Goal: Understand process/instructions

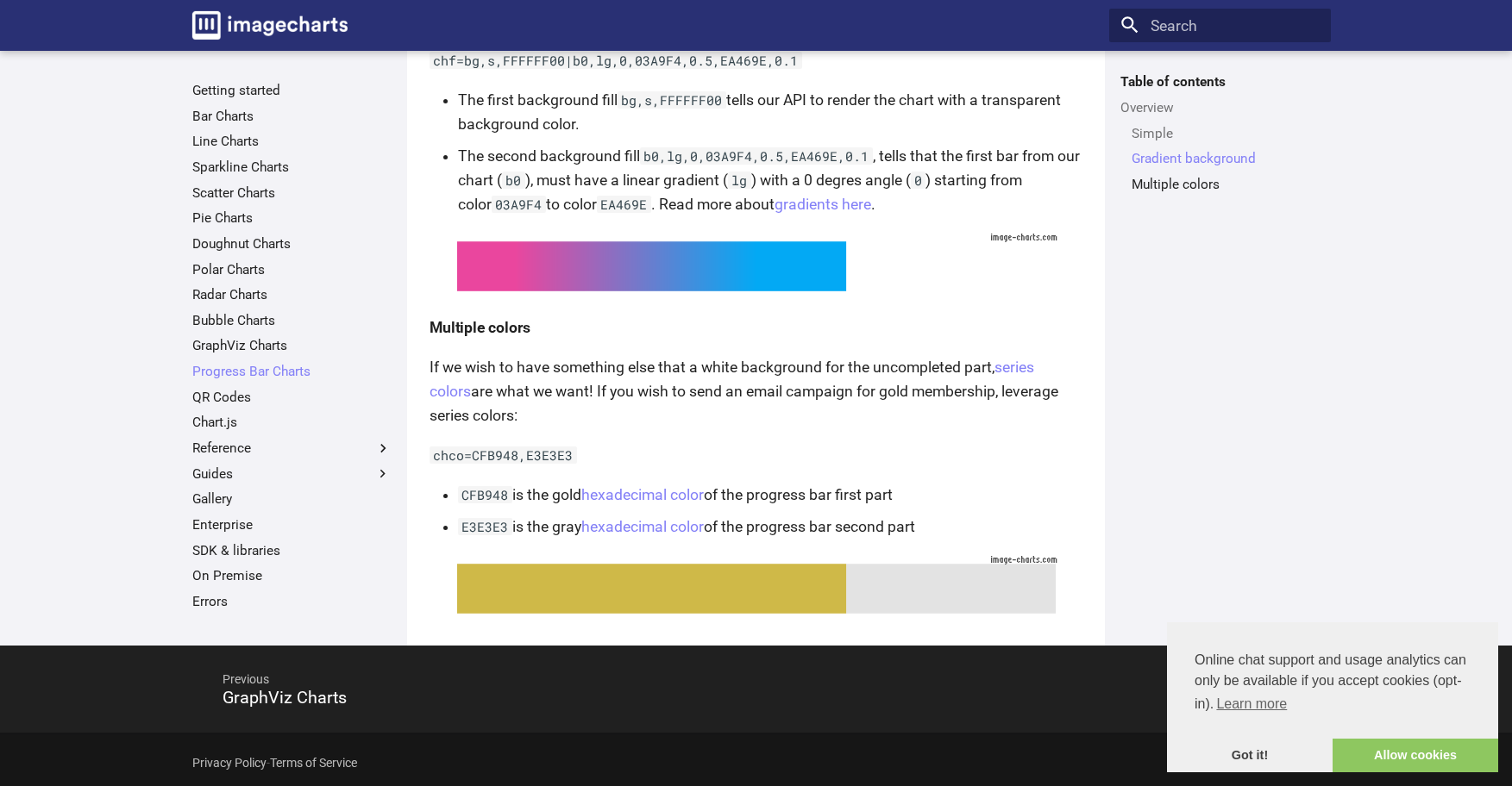
scroll to position [830, 0]
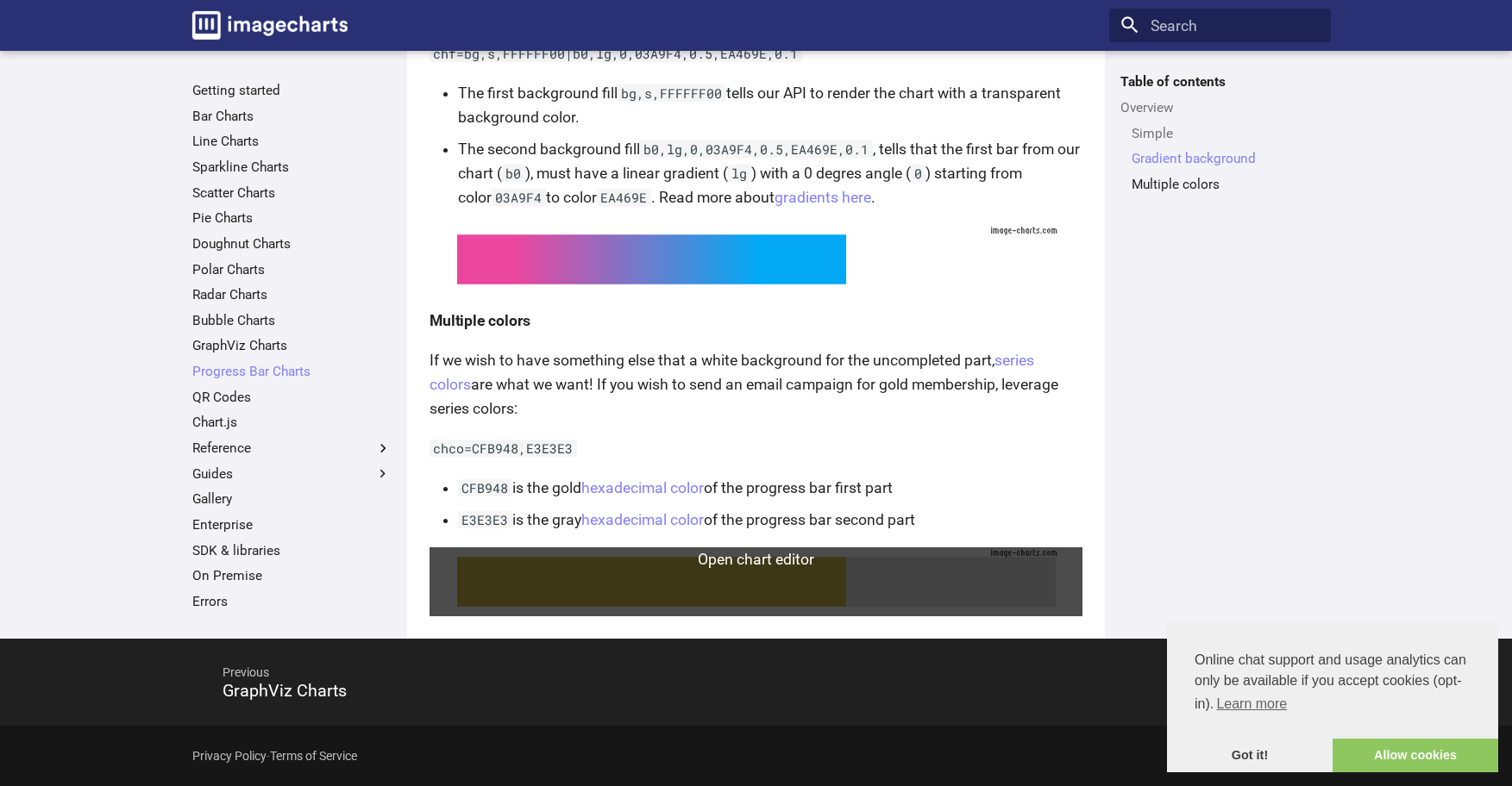
click at [802, 578] on link at bounding box center [756, 581] width 653 height 69
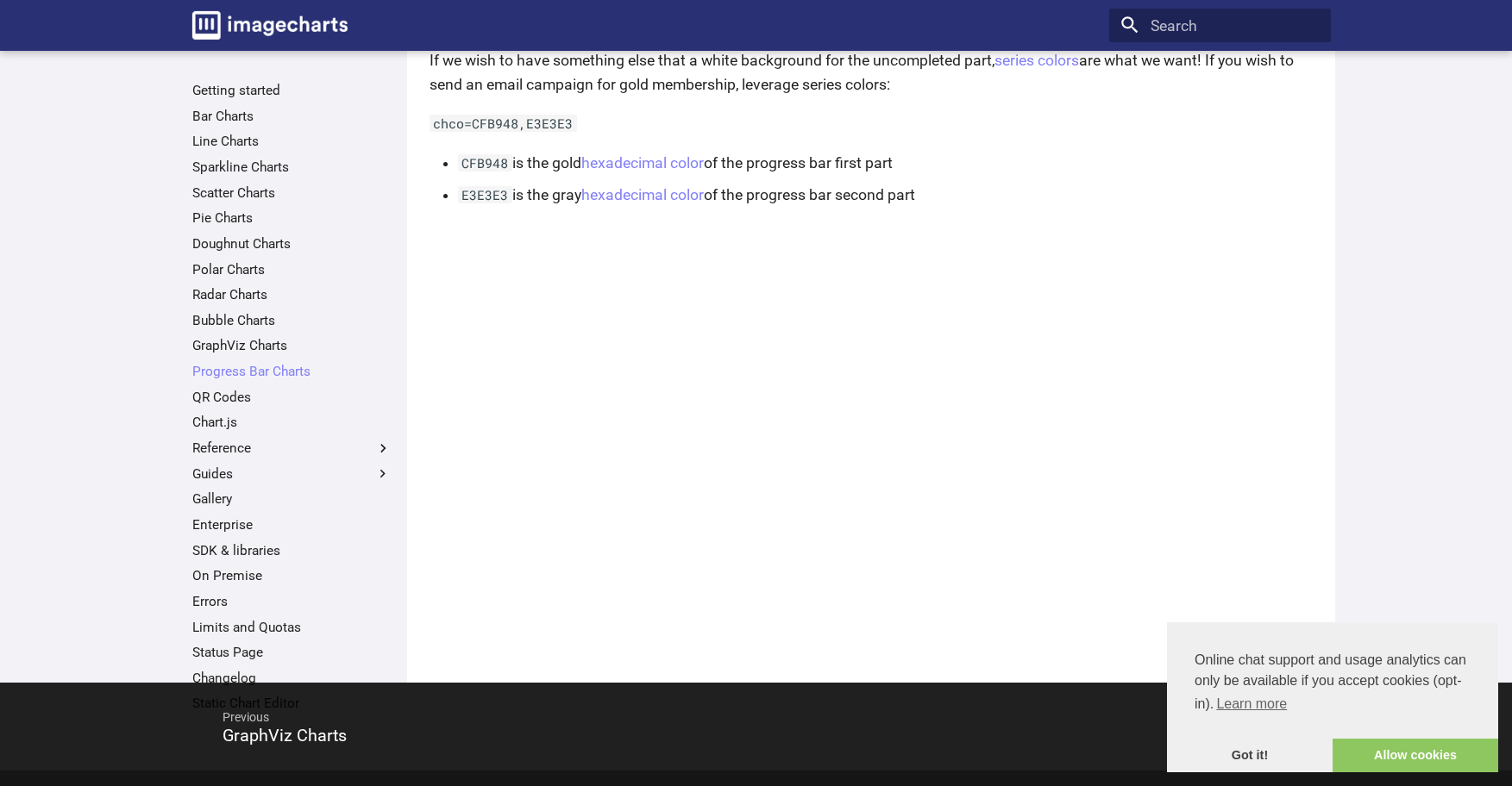
scroll to position [1030, 0]
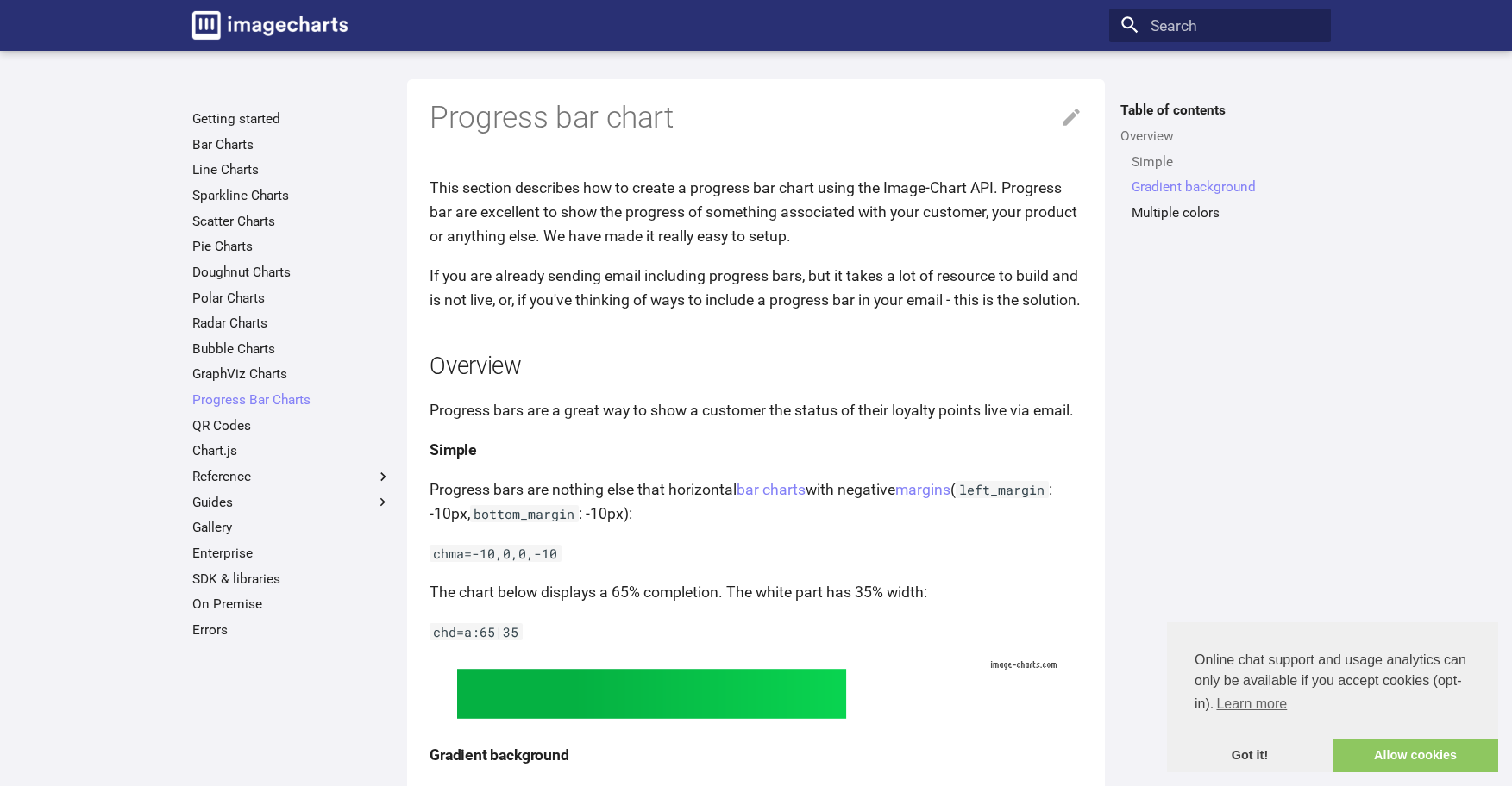
scroll to position [830, 0]
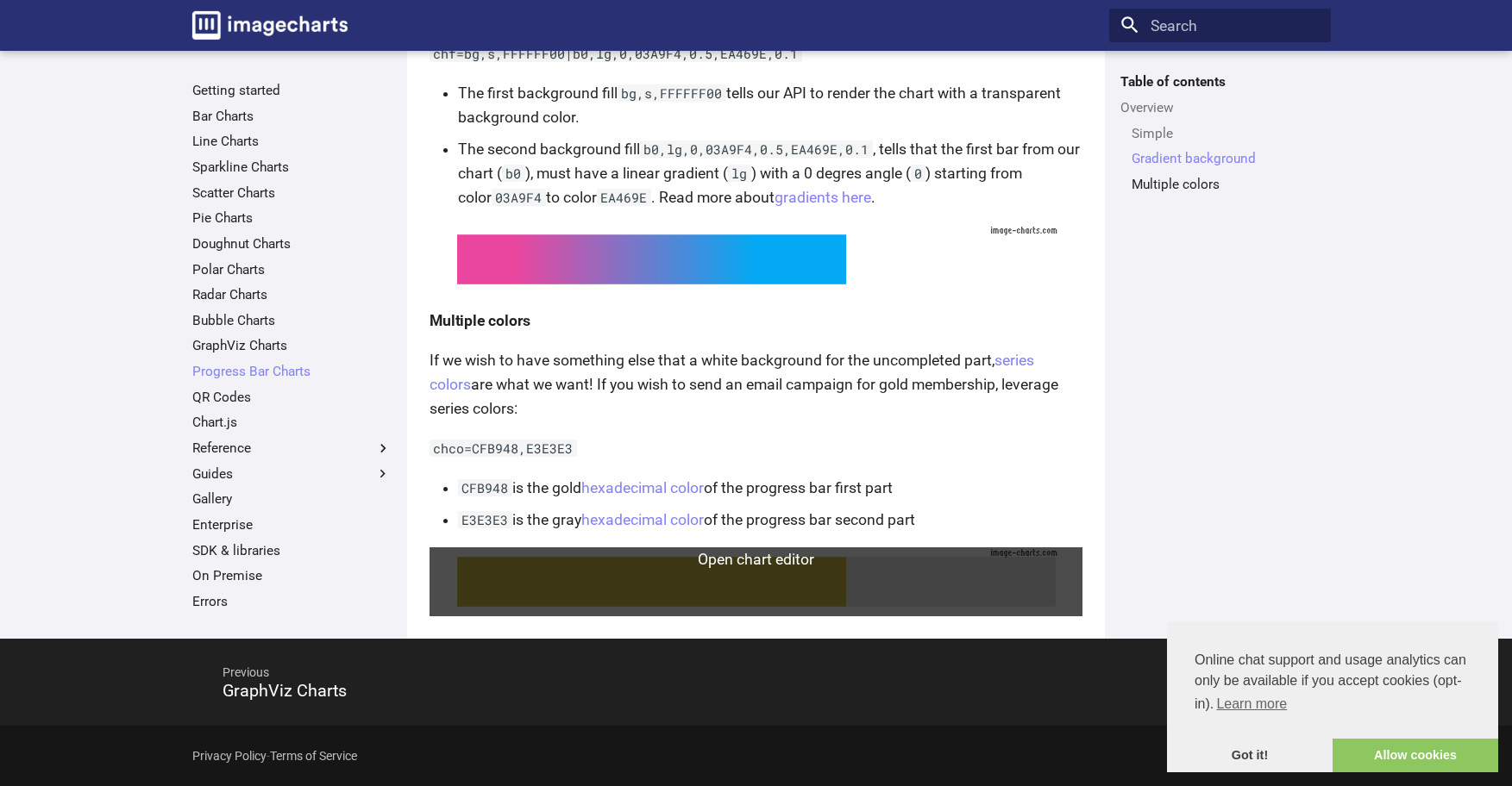
click at [574, 568] on link at bounding box center [756, 581] width 653 height 69
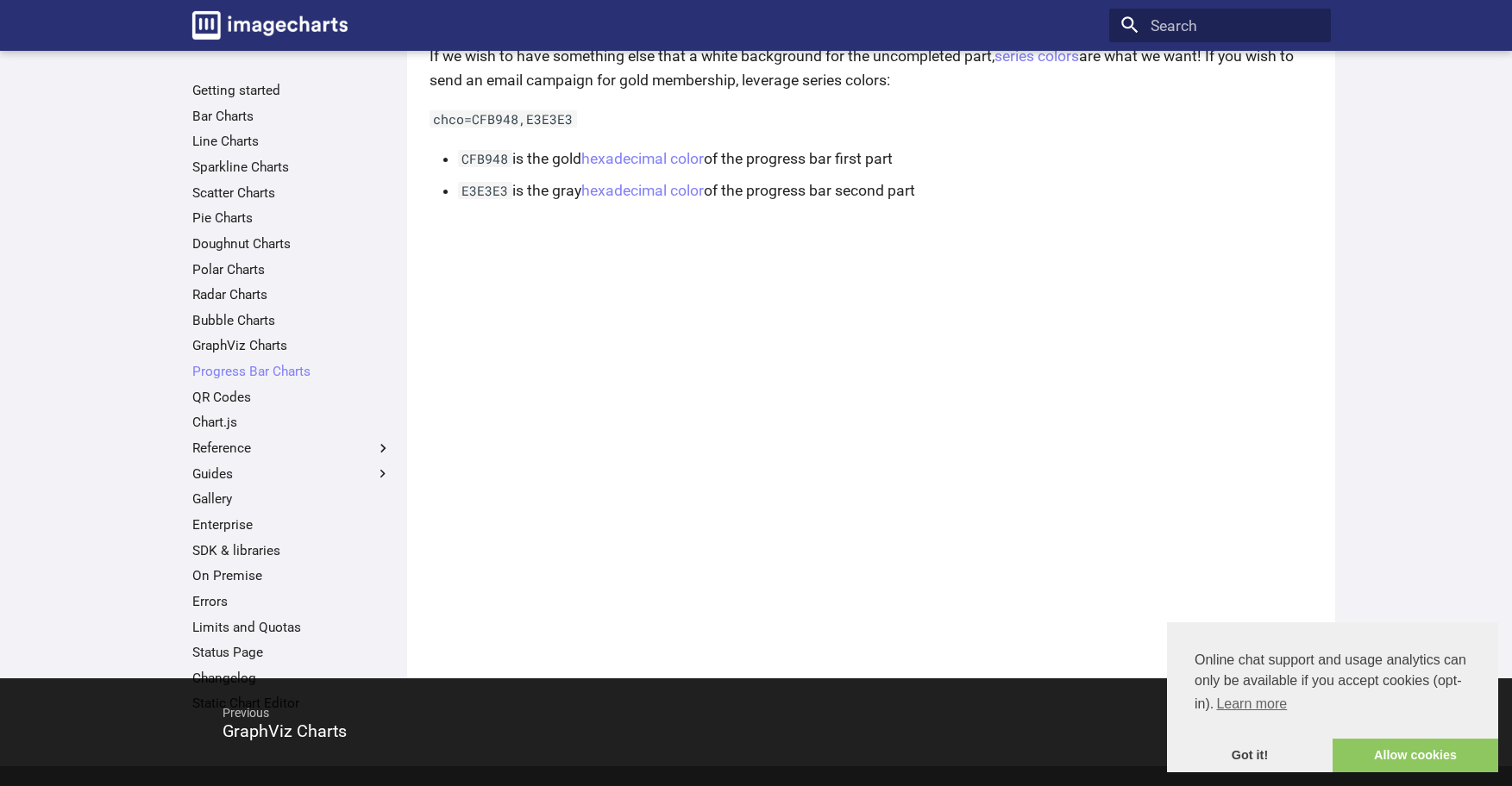
scroll to position [1030, 0]
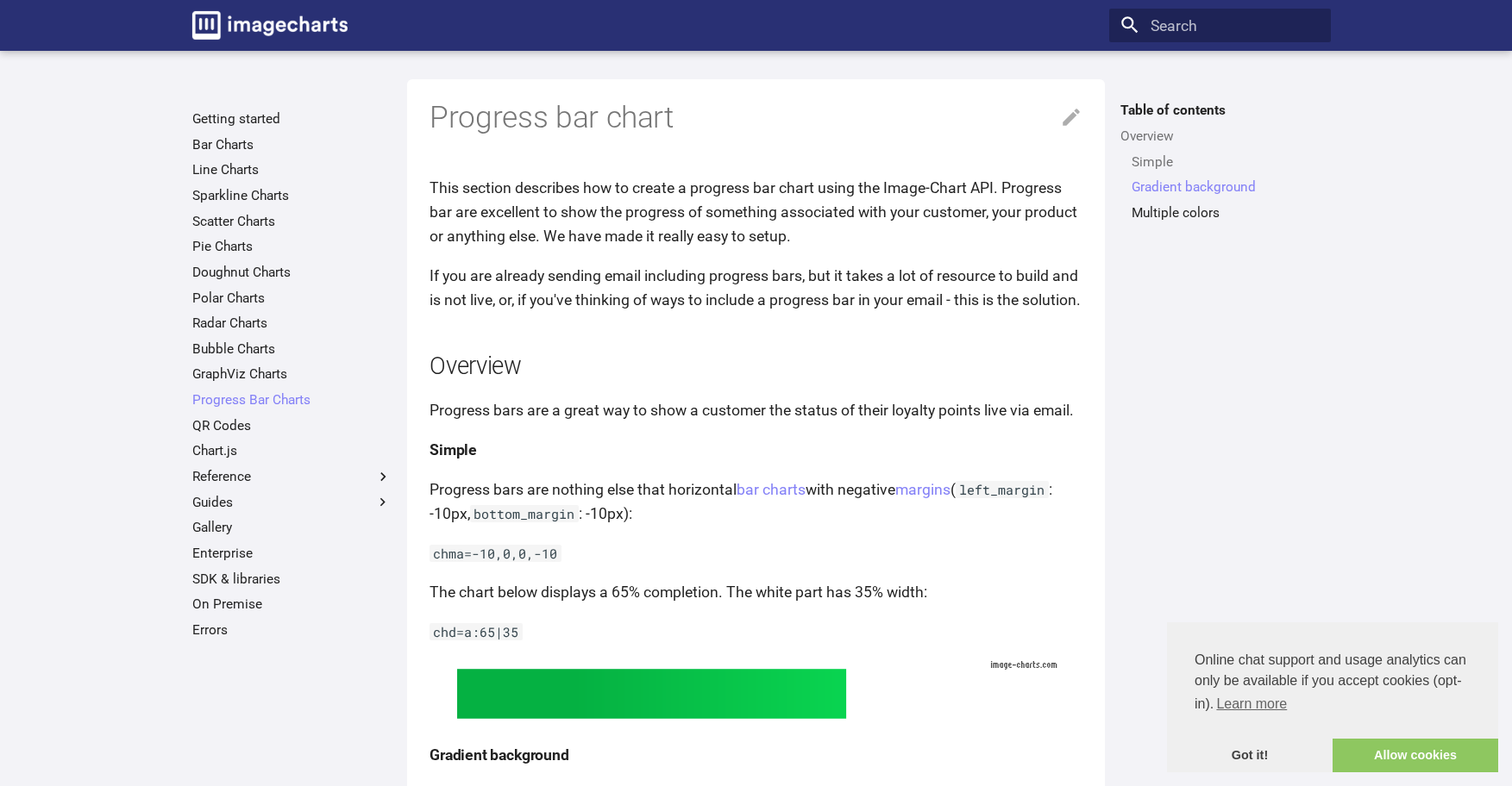
scroll to position [830, 0]
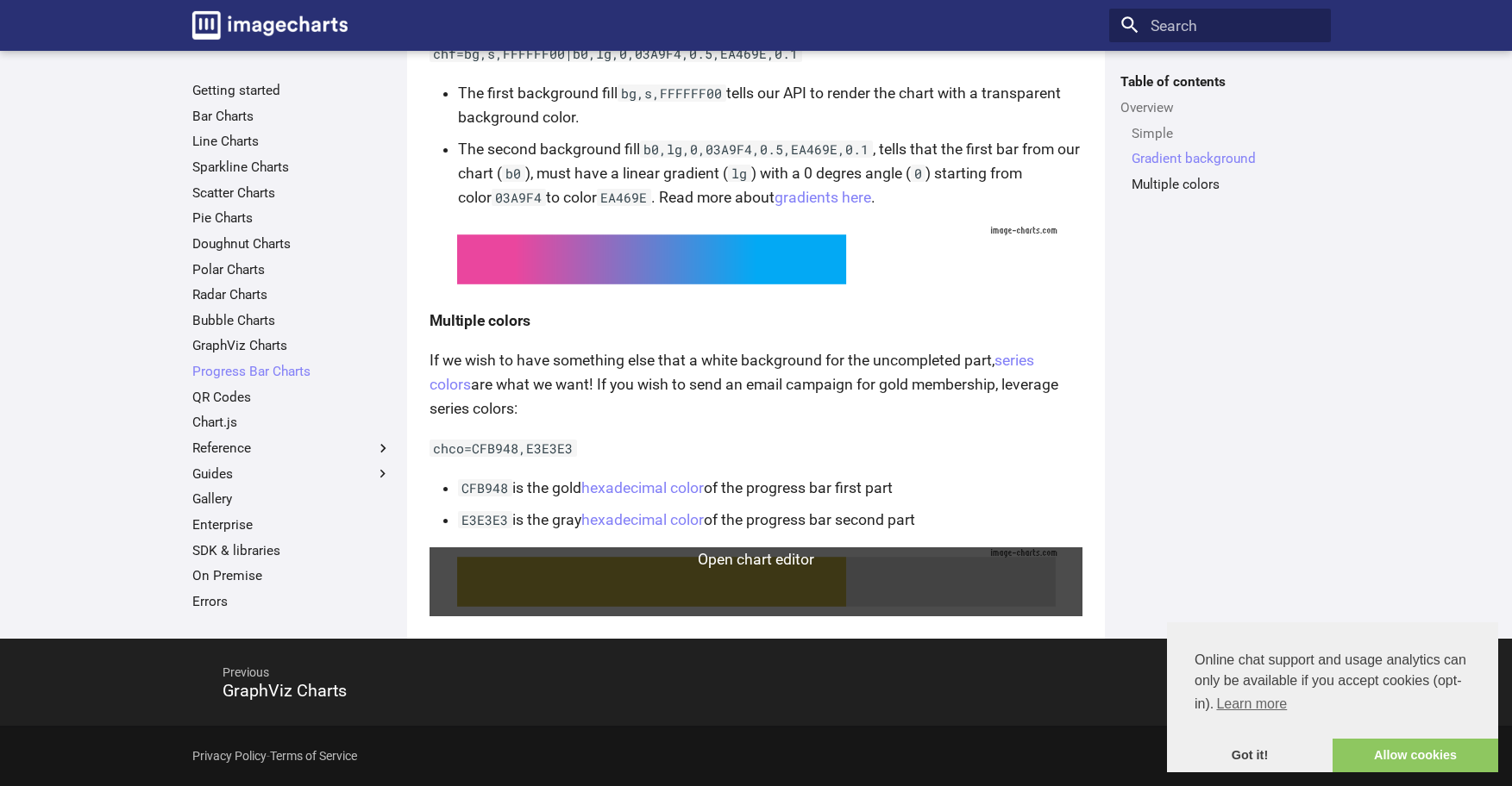
click at [575, 582] on link at bounding box center [756, 581] width 653 height 69
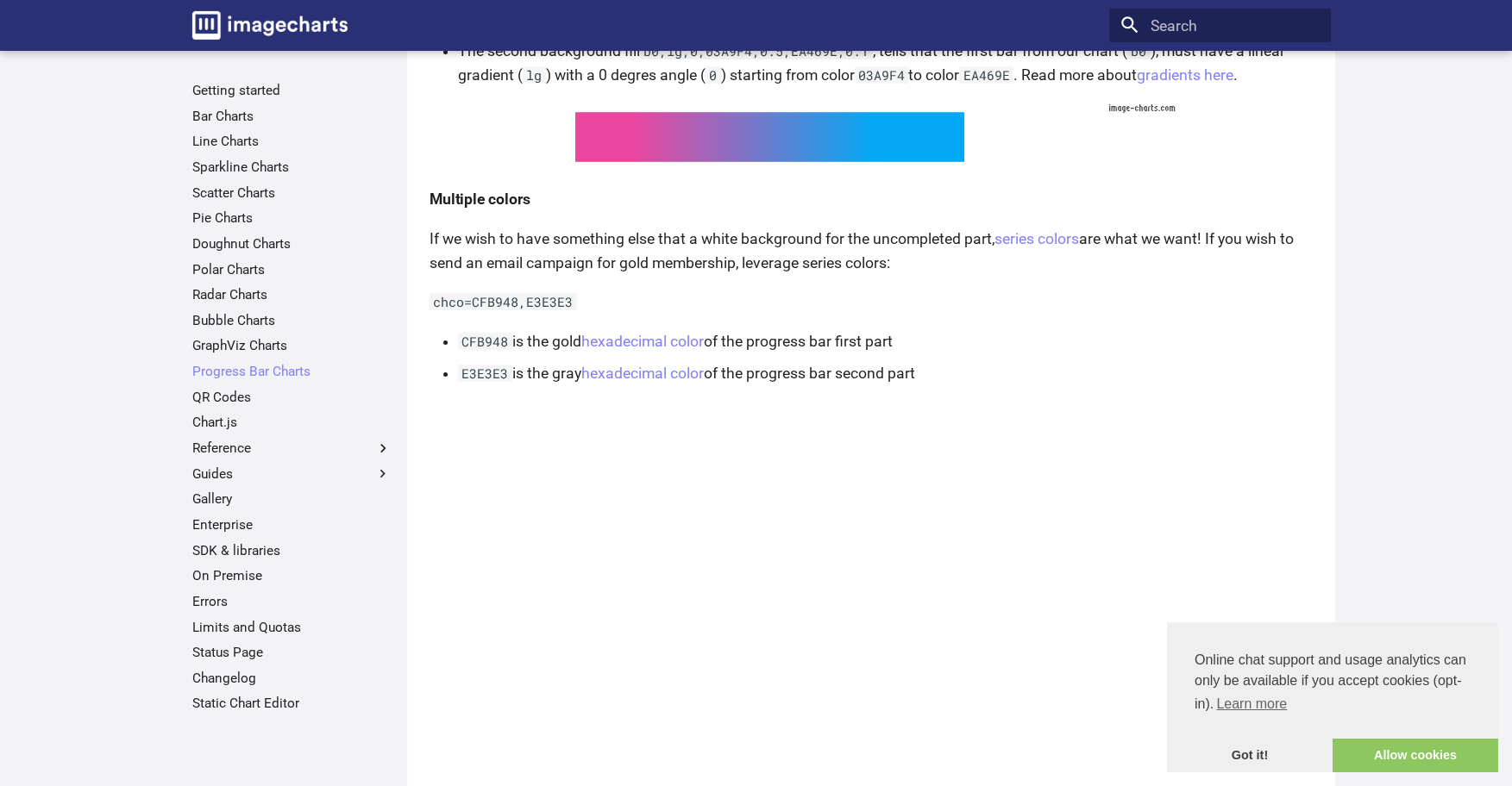
scroll to position [684, 0]
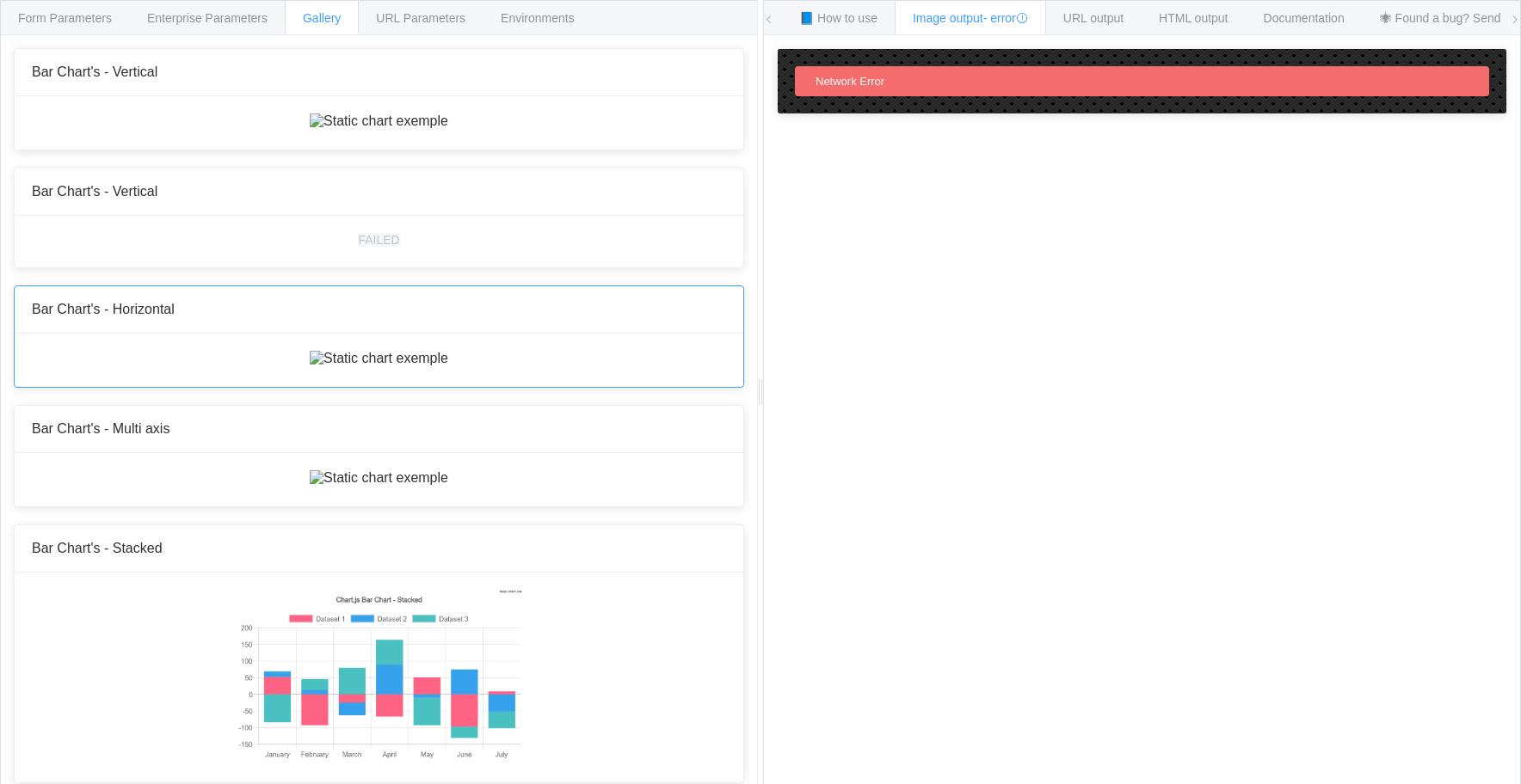
click at [310, 366] on img at bounding box center [379, 358] width 139 height 16
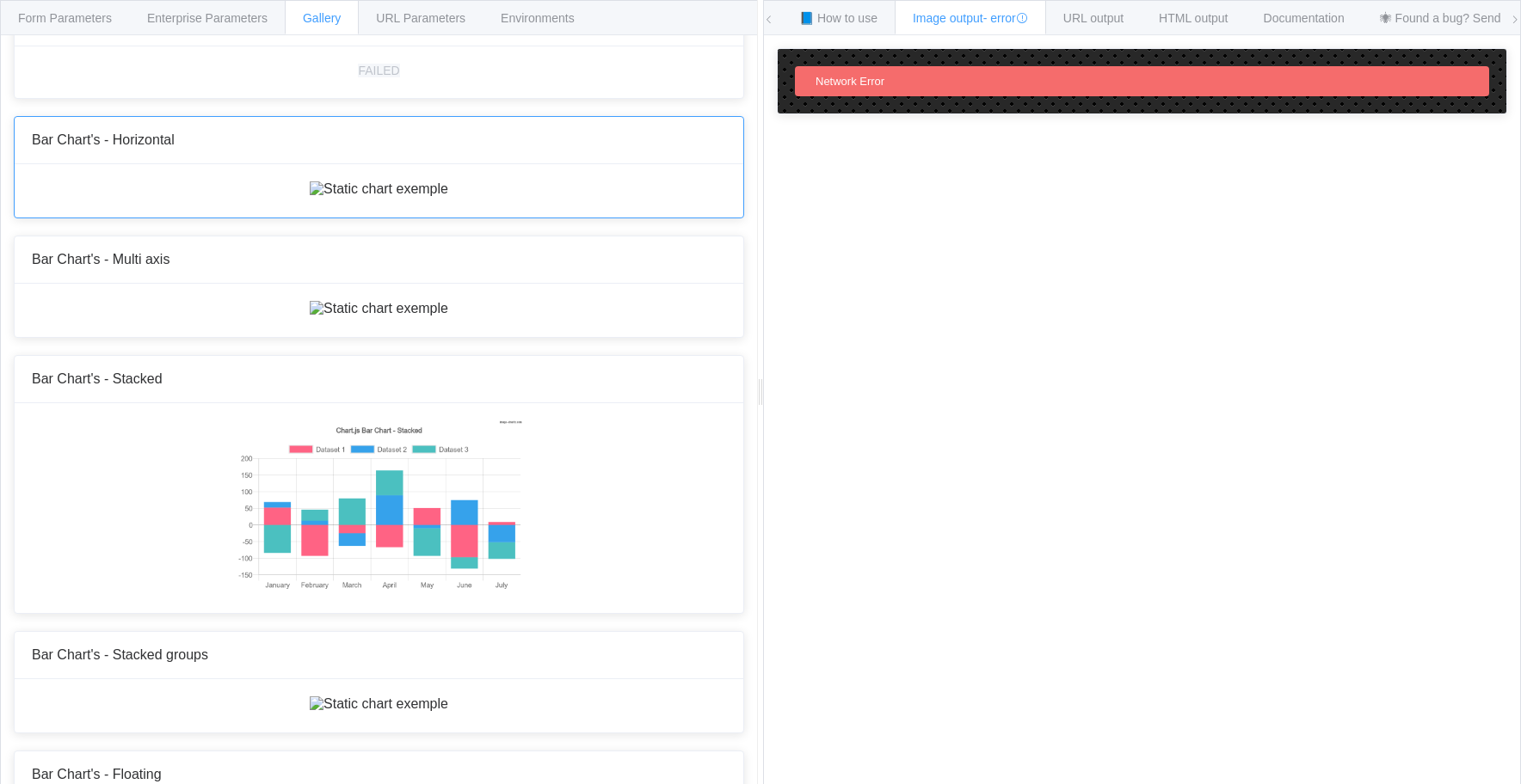
scroll to position [172, 0]
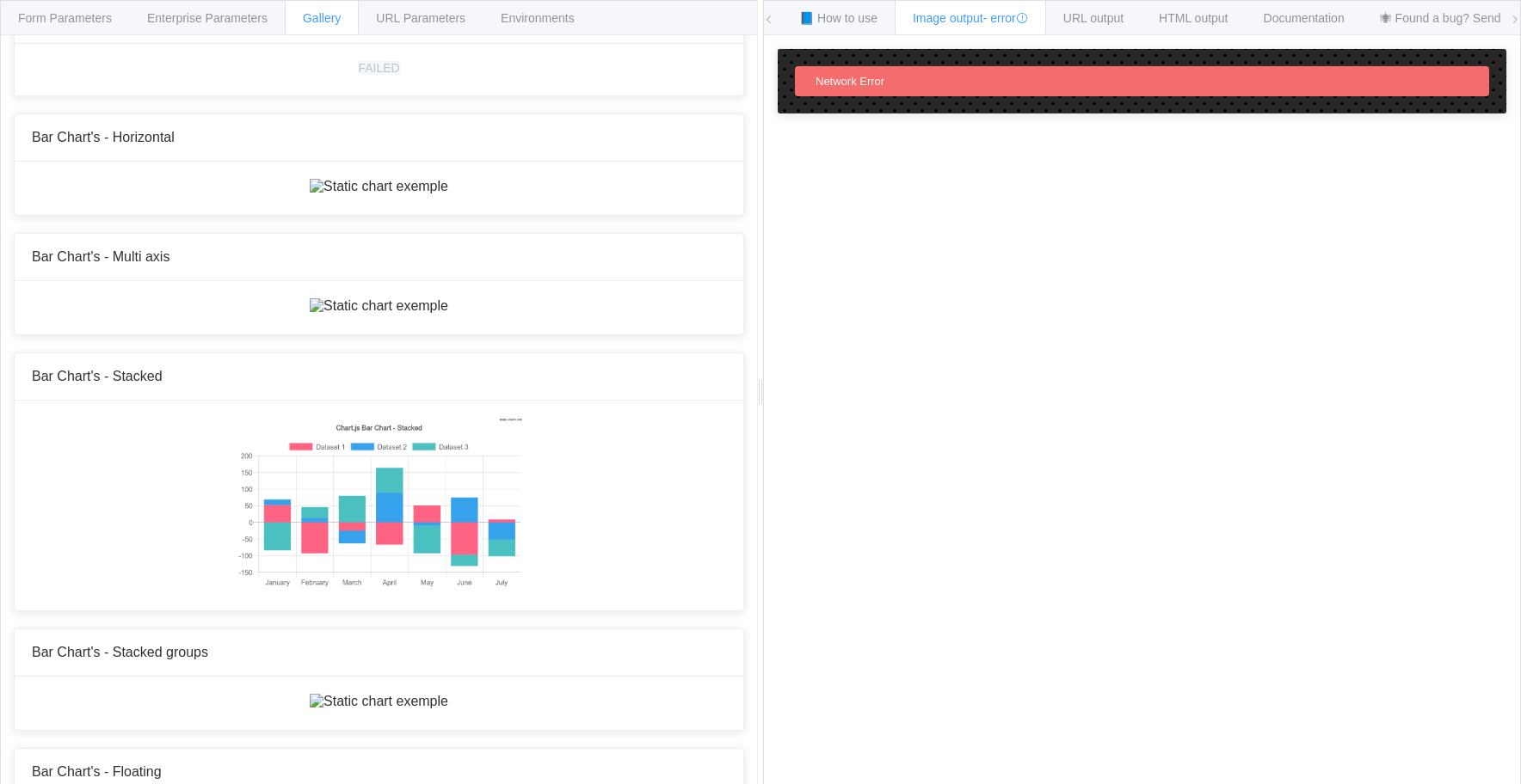
click at [830, 90] on div "Network Error" at bounding box center [1142, 81] width 695 height 30
click at [838, 86] on span "Network Error" at bounding box center [850, 81] width 68 height 13
click at [841, 16] on span "📘 How to use" at bounding box center [838, 18] width 78 height 14
